Goal: Task Accomplishment & Management: Manage account settings

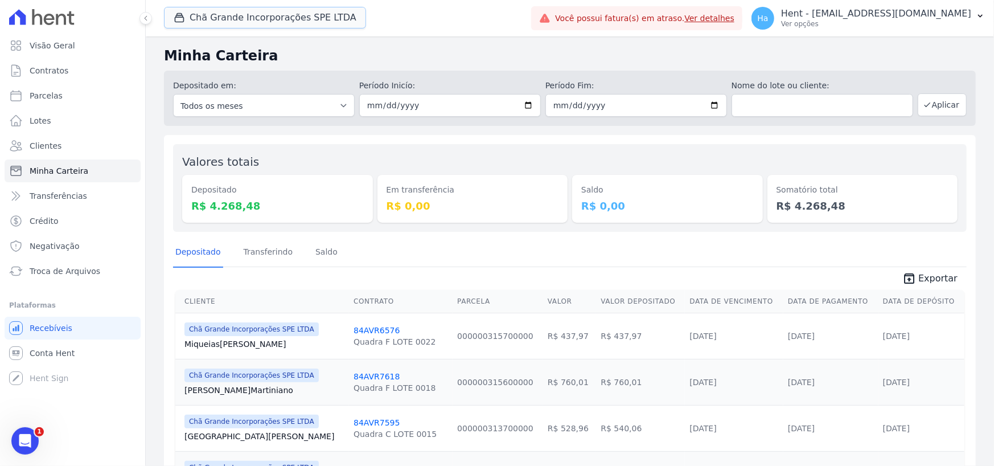
click at [289, 24] on button "Chã Grande Incorporações SPE LTDA" at bounding box center [265, 18] width 202 height 22
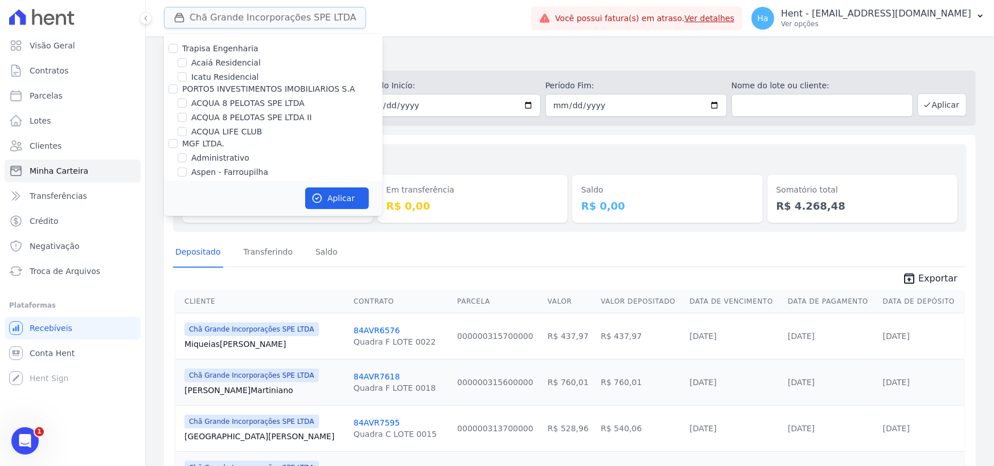
click at [289, 18] on button "Chã Grande Incorporações SPE LTDA" at bounding box center [265, 18] width 202 height 22
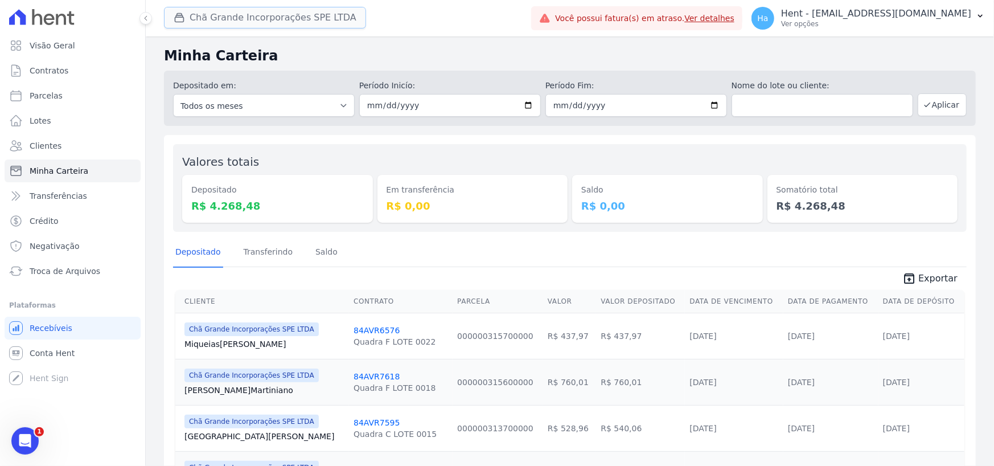
click at [289, 18] on button "Chã Grande Incorporações SPE LTDA" at bounding box center [265, 18] width 202 height 22
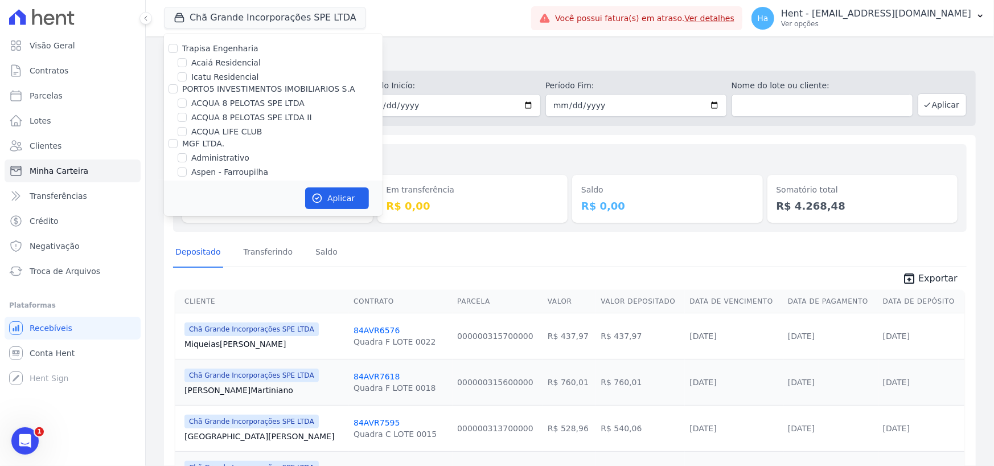
scroll to position [2801, 0]
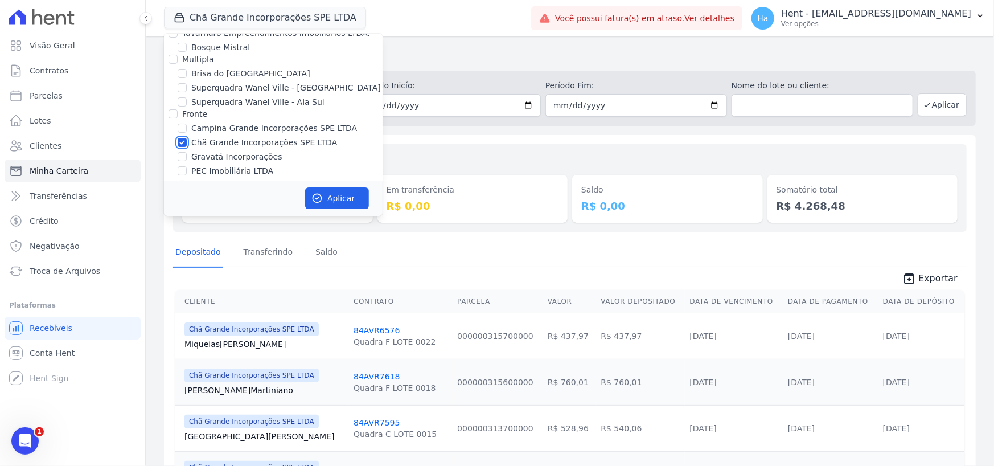
click at [183, 138] on input "Chã Grande Incorporações SPE LTDA" at bounding box center [182, 142] width 9 height 9
checkbox input "false"
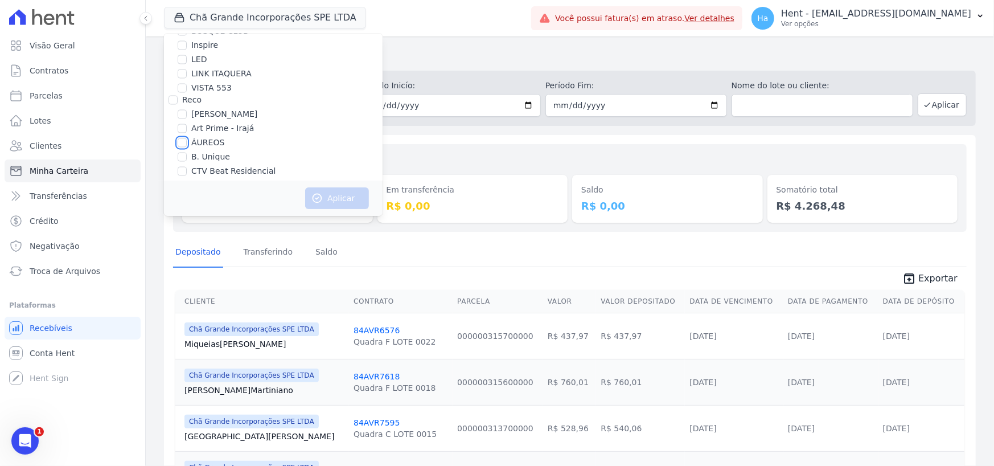
click at [182, 138] on input "ÁUREOS" at bounding box center [182, 142] width 9 height 9
checkbox input "true"
click at [331, 192] on button "Aplicar" at bounding box center [337, 198] width 64 height 22
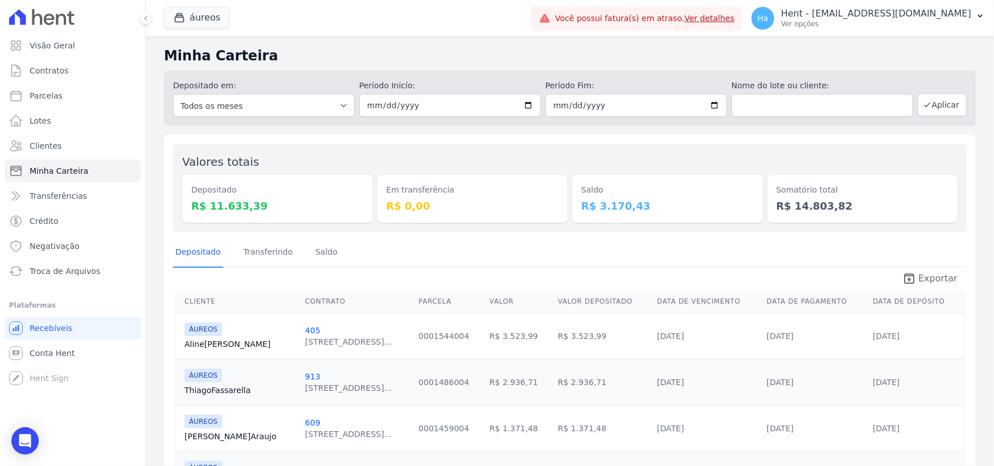
click at [924, 279] on span "Exportar" at bounding box center [938, 279] width 39 height 14
